Goal: Task Accomplishment & Management: Manage account settings

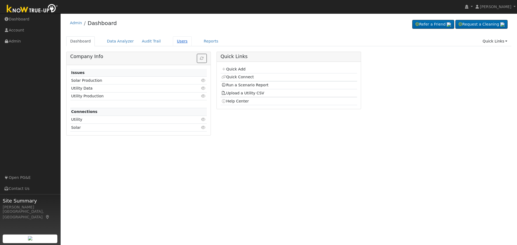
click at [178, 41] on link "Users" at bounding box center [182, 41] width 19 height 10
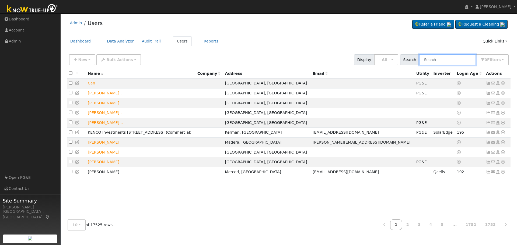
click at [440, 60] on input "text" at bounding box center [447, 59] width 57 height 11
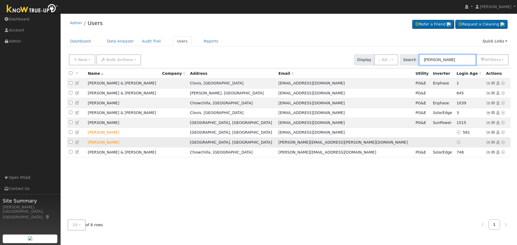
type input "michele"
click at [488, 144] on icon at bounding box center [488, 142] width 5 height 4
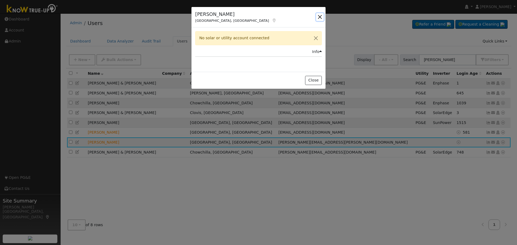
click at [320, 18] on button "button" at bounding box center [320, 17] width 8 height 8
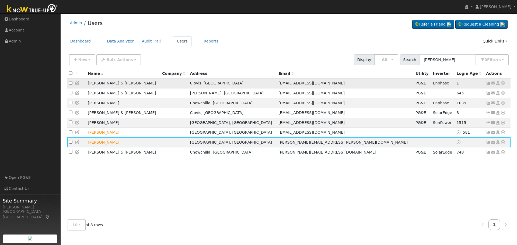
click at [487, 84] on icon at bounding box center [488, 83] width 5 height 4
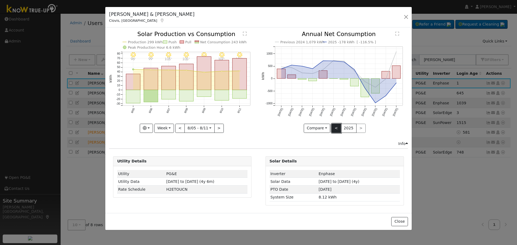
click at [334, 128] on button "<" at bounding box center [335, 128] width 9 height 9
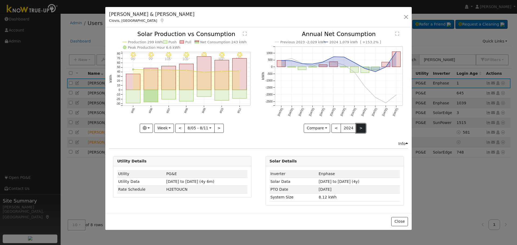
click at [358, 129] on button ">" at bounding box center [360, 128] width 9 height 9
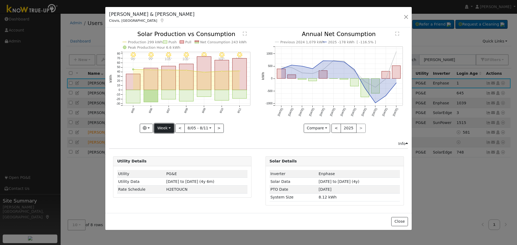
click at [171, 126] on button "Week" at bounding box center [164, 128] width 20 height 9
click at [173, 164] on link "Year" at bounding box center [172, 162] width 37 height 8
type input "2024-08-01"
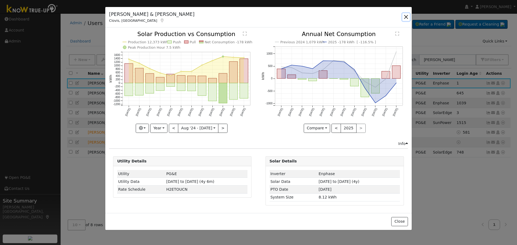
click at [407, 15] on button "button" at bounding box center [406, 17] width 8 height 8
